Goal: Information Seeking & Learning: Check status

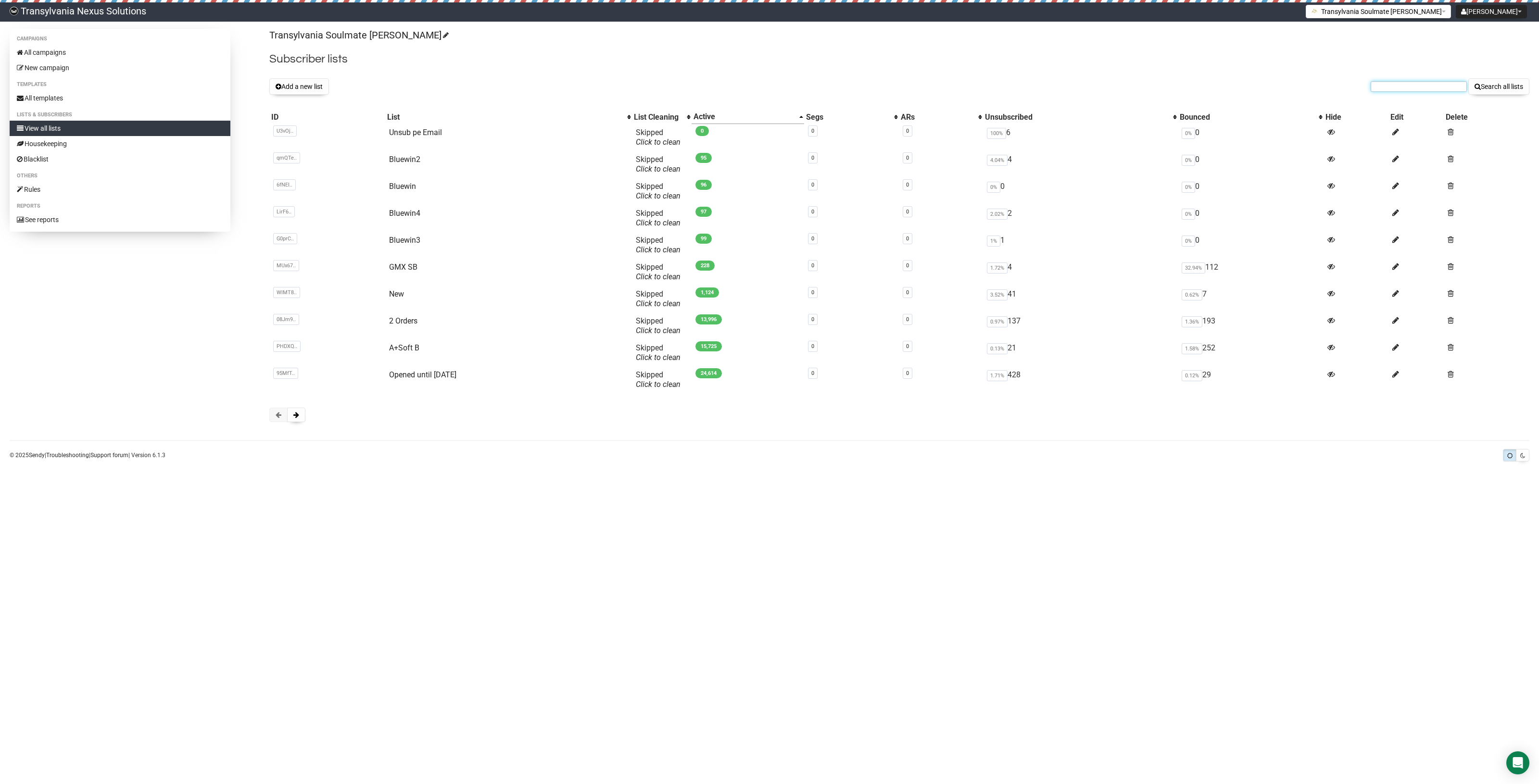
click at [1422, 89] on input "text" at bounding box center [1419, 86] width 96 height 10
paste input "[EMAIL_ADDRESS][DOMAIN_NAME]"
click at [1379, 86] on input "[EMAIL_ADDRESS][DOMAIN_NAME]" at bounding box center [1419, 86] width 96 height 10
click at [1382, 87] on input "[EMAIL_ADDRESS][DOMAIN_NAME]" at bounding box center [1419, 86] width 96 height 10
type input "[EMAIL_ADDRESS][DOMAIN_NAME]"
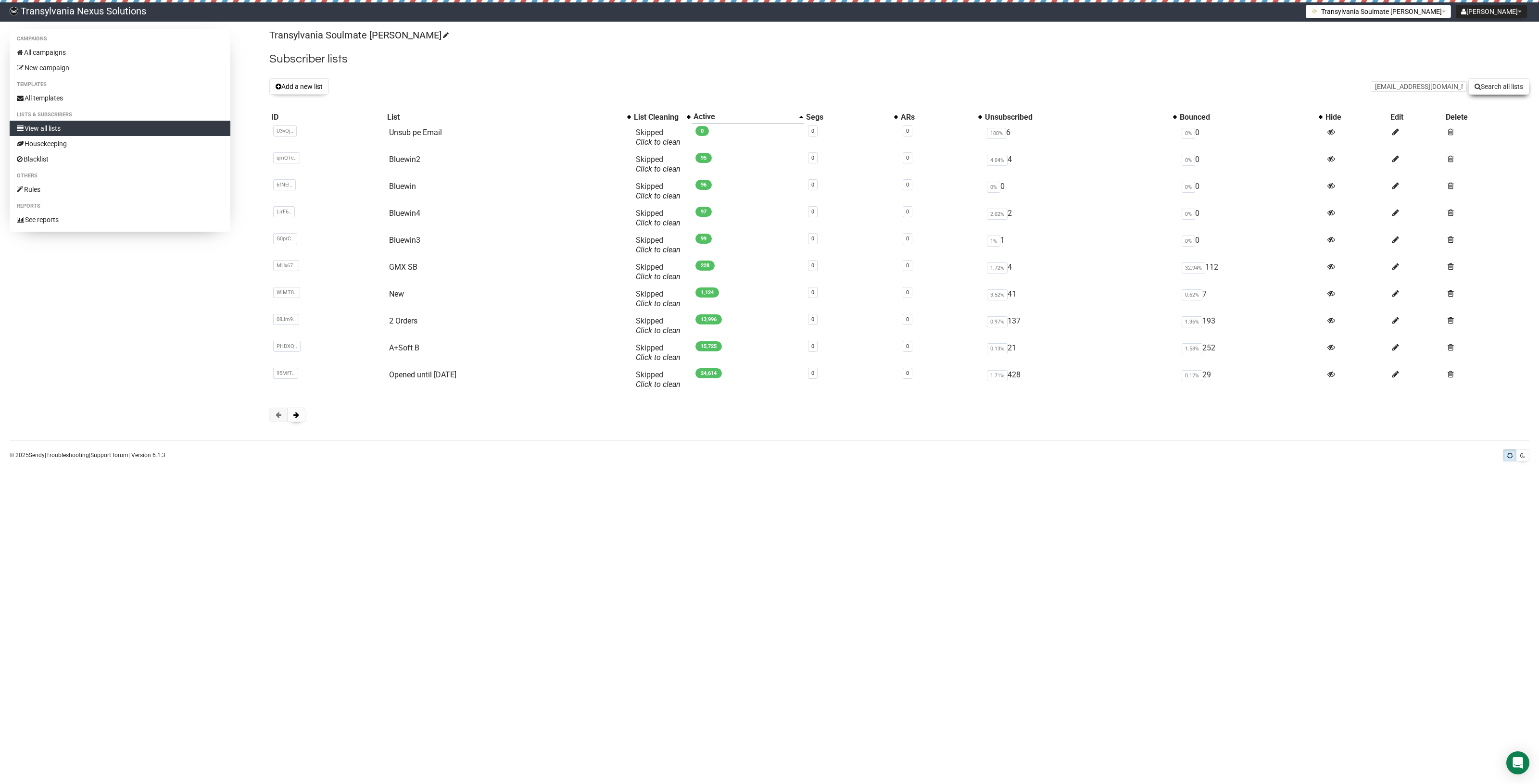
click at [1502, 80] on button "Search all lists" at bounding box center [1498, 86] width 61 height 16
click at [99, 123] on link "View all lists" at bounding box center [120, 128] width 221 height 16
click at [1437, 82] on input "text" at bounding box center [1419, 86] width 96 height 10
paste input "[EMAIL_ADDRESS][DOMAIN_NAME]"
type input "[EMAIL_ADDRESS][DOMAIN_NAME]"
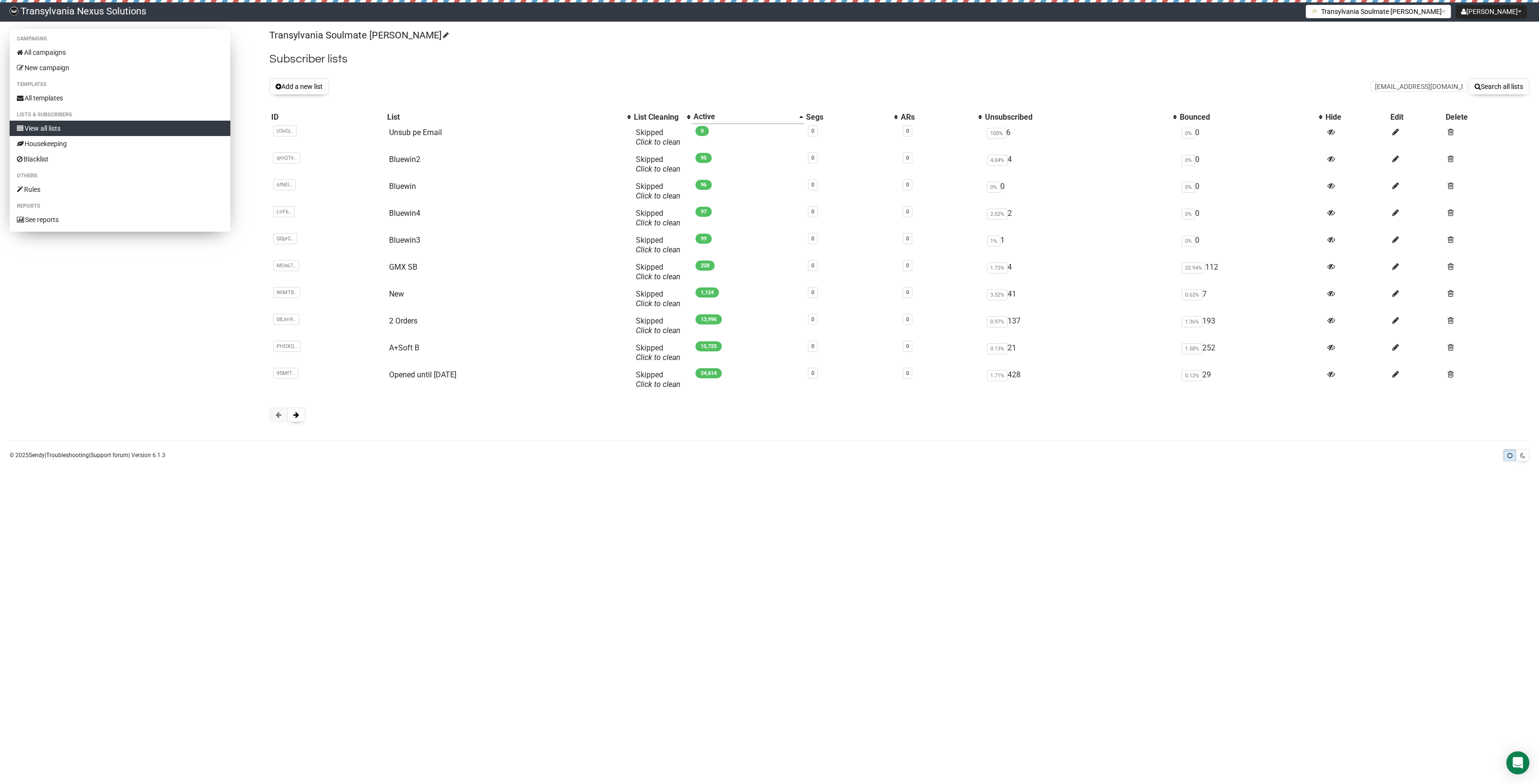
click at [61, 123] on link "View all lists" at bounding box center [120, 128] width 221 height 16
click at [1402, 86] on input "text" at bounding box center [1419, 86] width 96 height 10
paste input "[EMAIL_ADDRESS][DOMAIN_NAME]"
type input "[EMAIL_ADDRESS][DOMAIN_NAME]"
click at [1493, 86] on button "Search all lists" at bounding box center [1498, 86] width 61 height 16
